Goal: Task Accomplishment & Management: Manage account settings

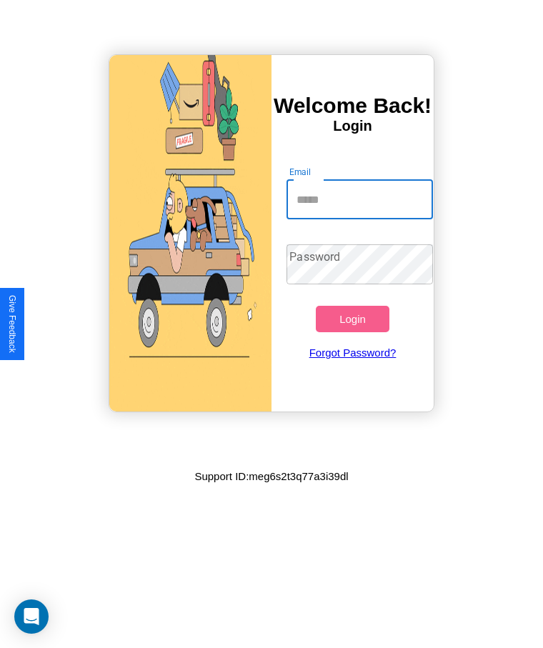
click at [360, 199] on input "Email" at bounding box center [360, 199] width 146 height 40
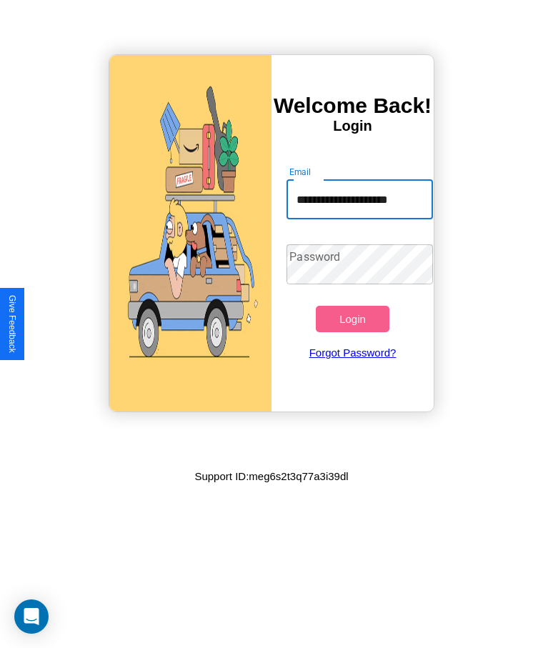
scroll to position [0, 5]
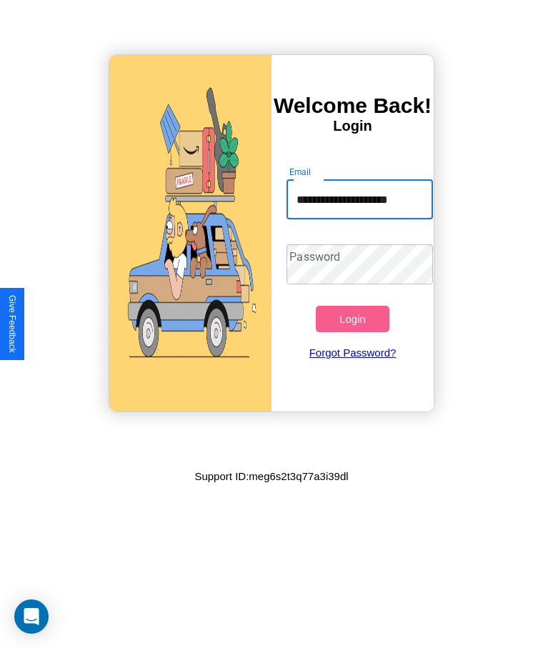
type input "**********"
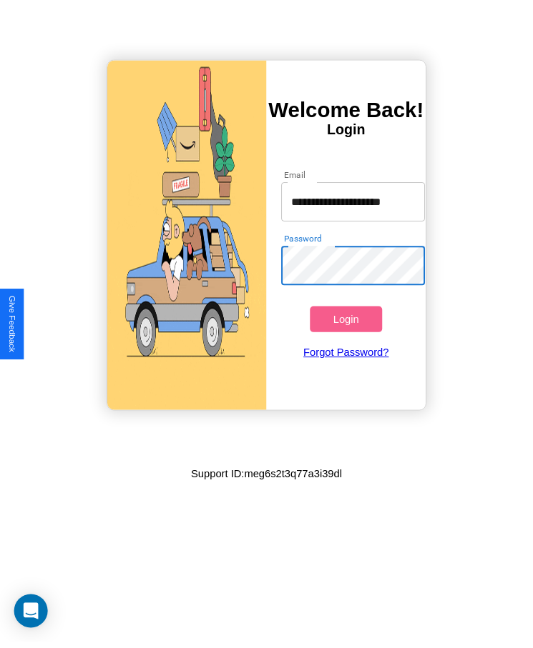
scroll to position [0, 0]
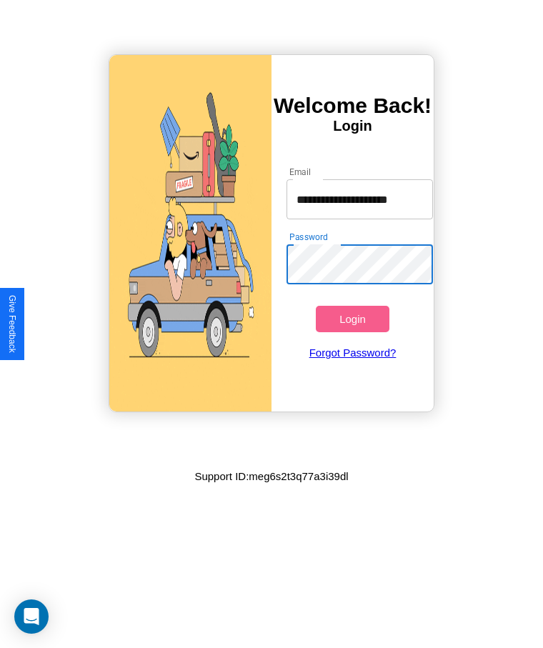
click at [352, 319] on button "Login" at bounding box center [352, 319] width 73 height 26
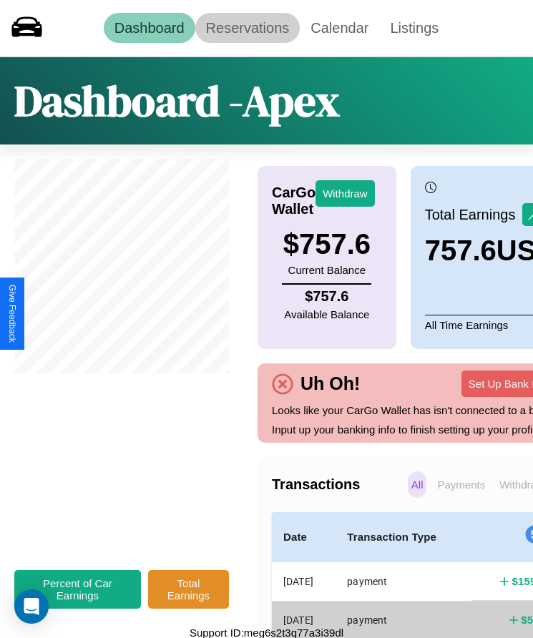
click at [247, 28] on link "Reservations" at bounding box center [247, 28] width 105 height 30
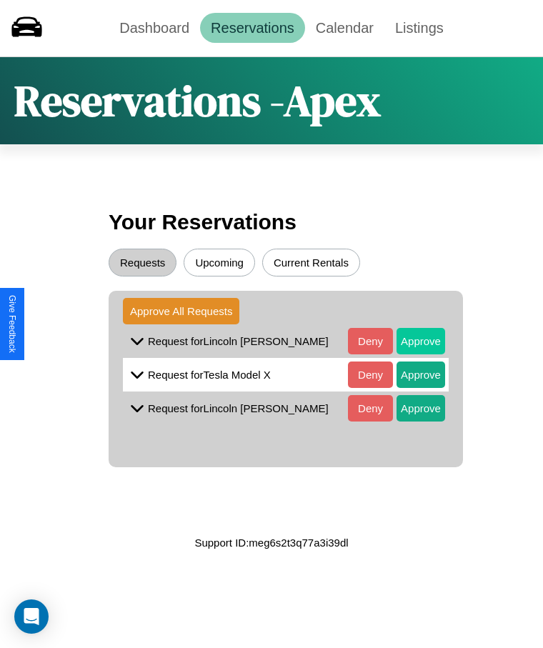
click at [410, 341] on button "Approve" at bounding box center [421, 341] width 49 height 26
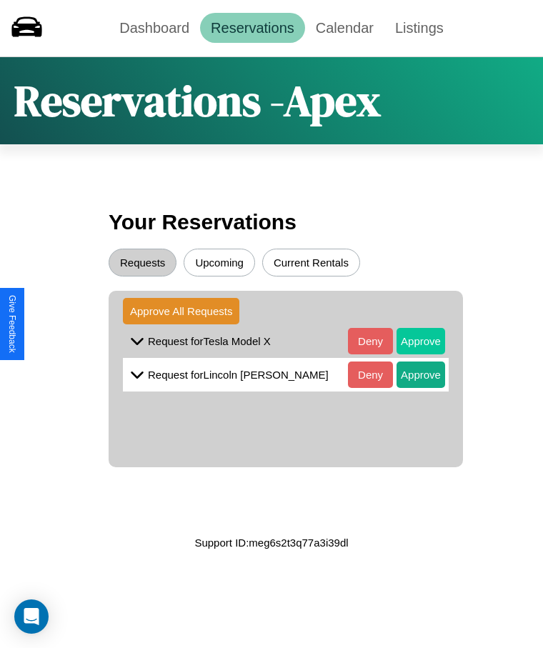
click at [410, 341] on button "Approve" at bounding box center [421, 341] width 49 height 26
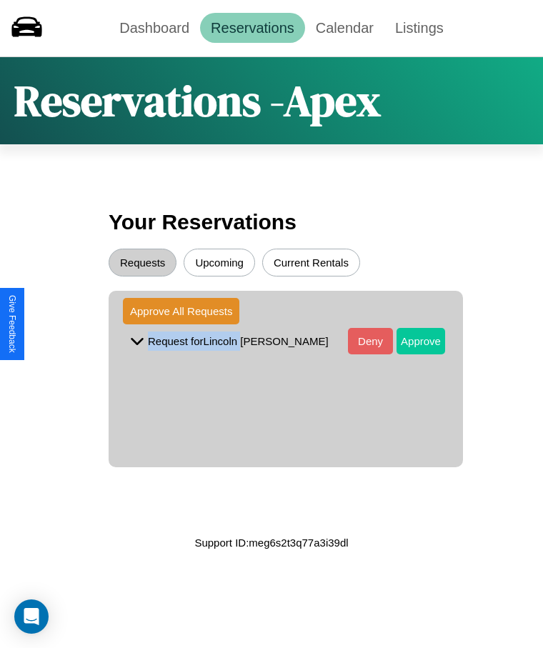
click at [410, 341] on button "Approve" at bounding box center [421, 341] width 49 height 26
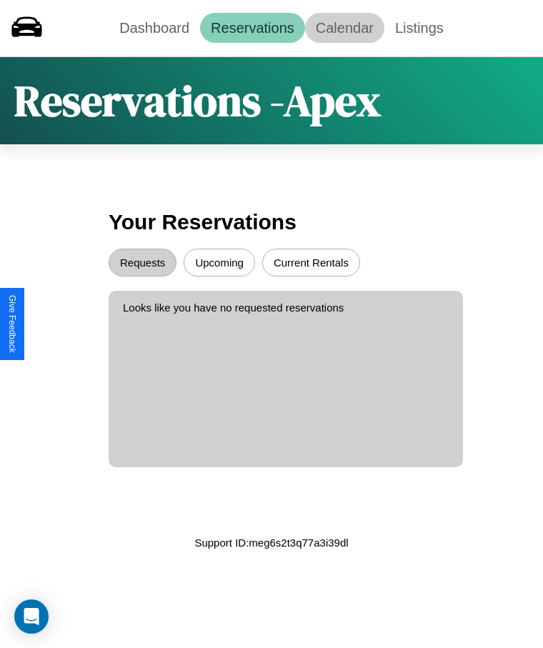
click at [345, 28] on link "Calendar" at bounding box center [344, 28] width 79 height 30
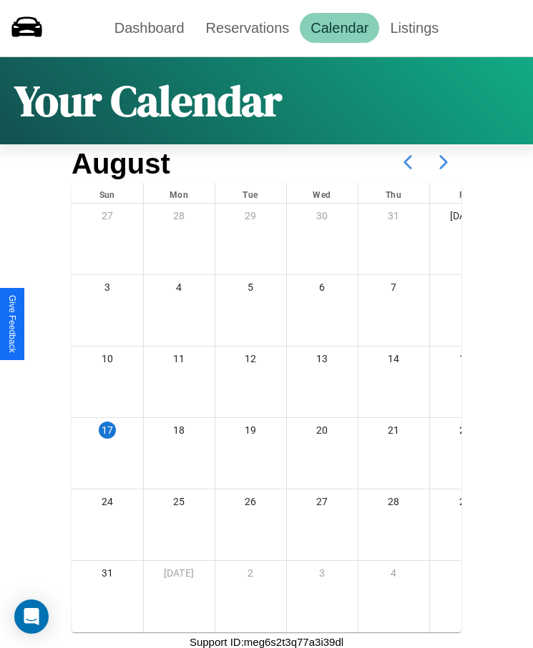
click at [443, 162] on icon at bounding box center [443, 162] width 36 height 36
